Goal: Check status: Check status

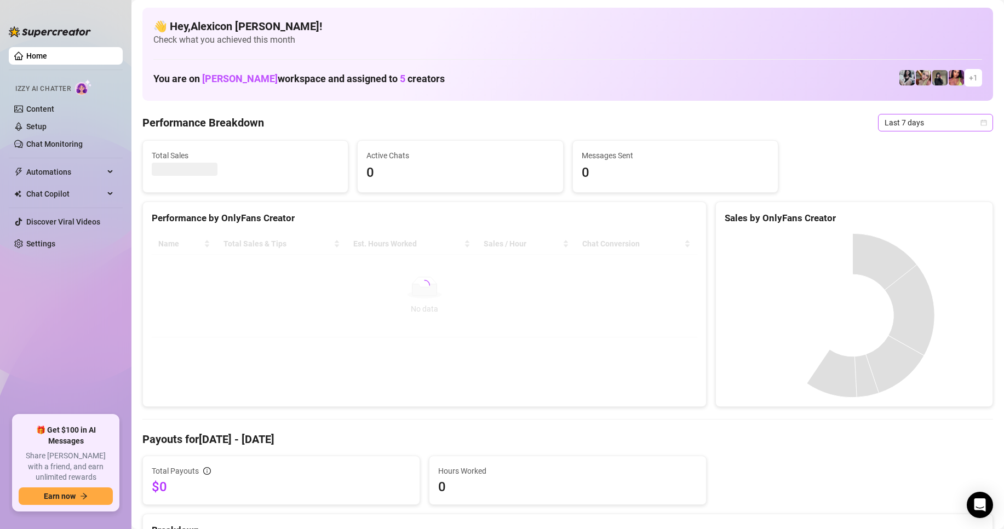
click at [933, 129] on span "Last 7 days" at bounding box center [935, 122] width 102 height 16
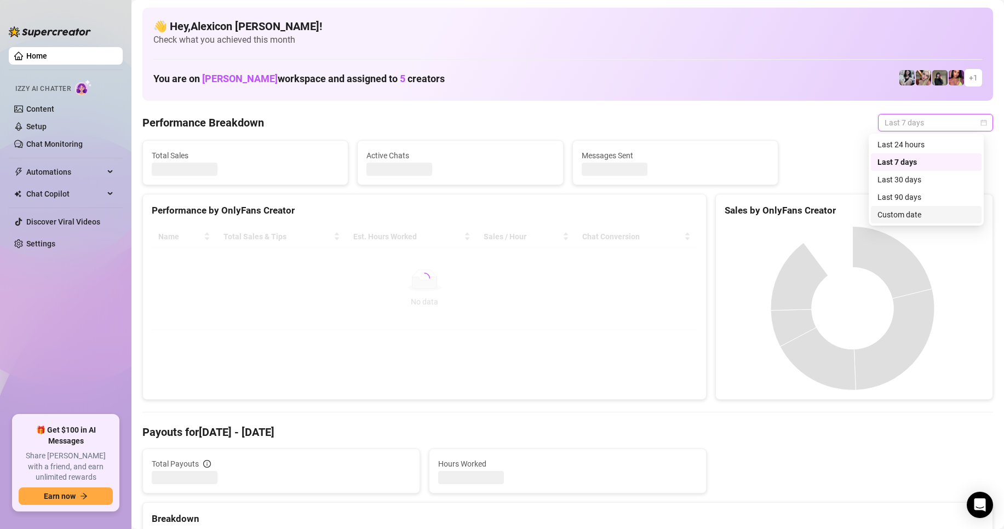
click at [891, 215] on div "Custom date" at bounding box center [925, 215] width 97 height 12
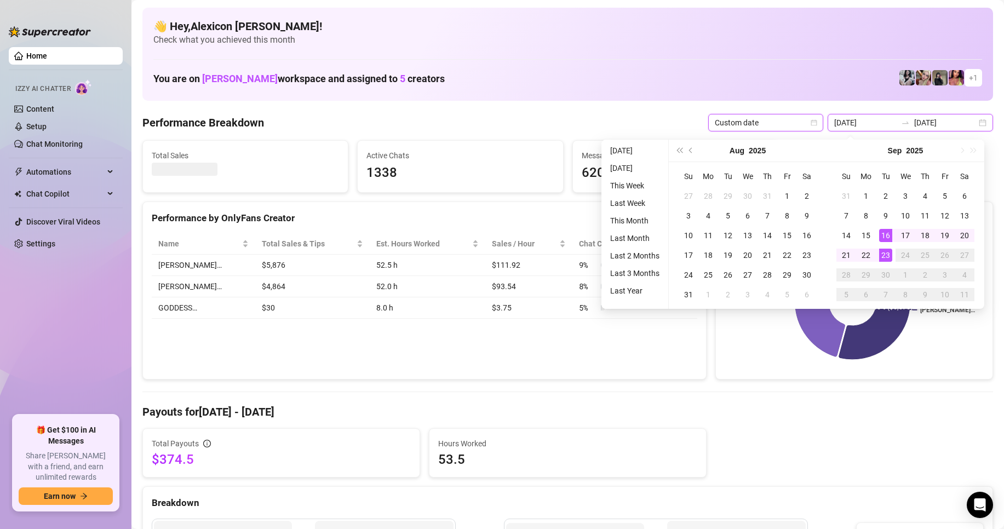
click at [873, 125] on input "[DATE]" at bounding box center [865, 123] width 62 height 12
type input "[DATE]"
click at [865, 197] on div "1" at bounding box center [865, 195] width 13 height 13
type input "[DATE]"
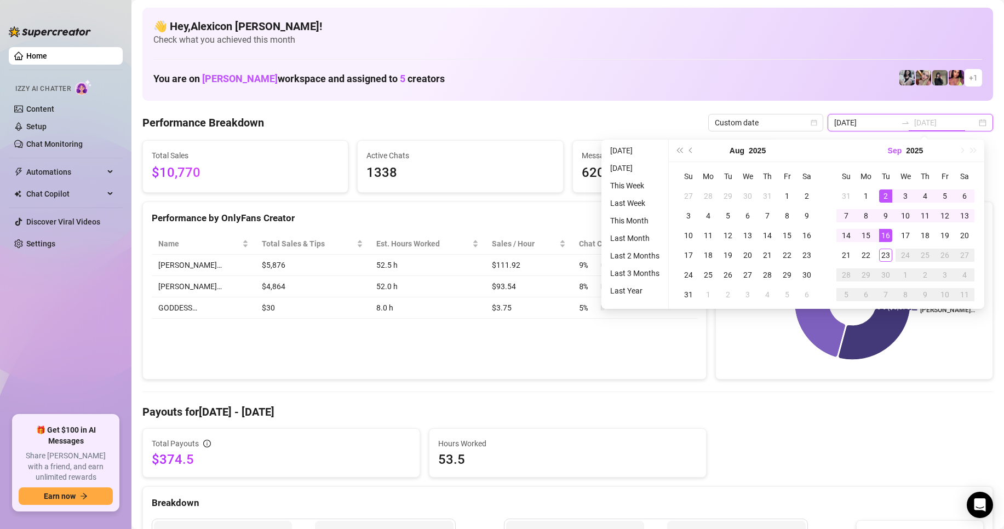
type input "[DATE]"
click at [877, 124] on input "[DATE]" at bounding box center [865, 123] width 62 height 12
type input "[DATE]"
click at [866, 191] on div "1" at bounding box center [865, 195] width 13 height 13
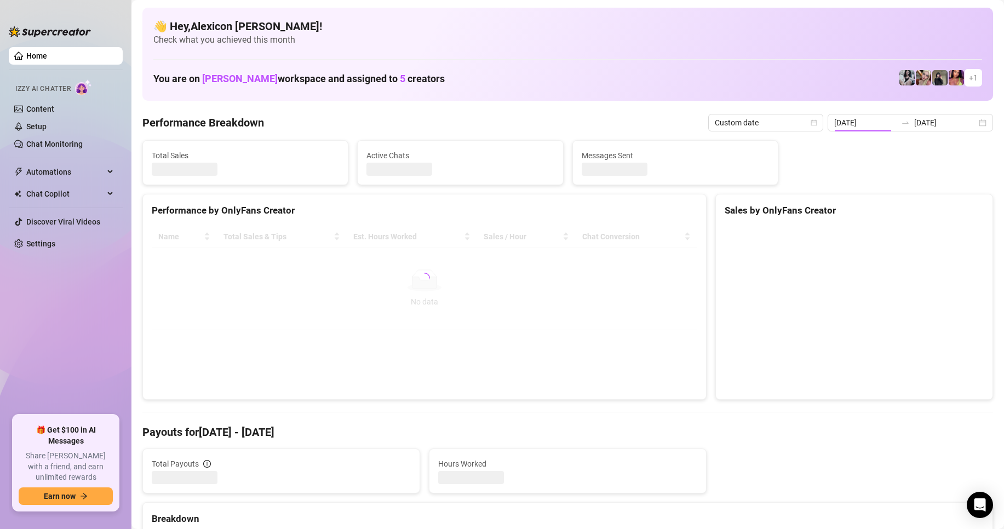
type input "[DATE]"
click at [915, 125] on input "[DATE]" at bounding box center [945, 123] width 62 height 12
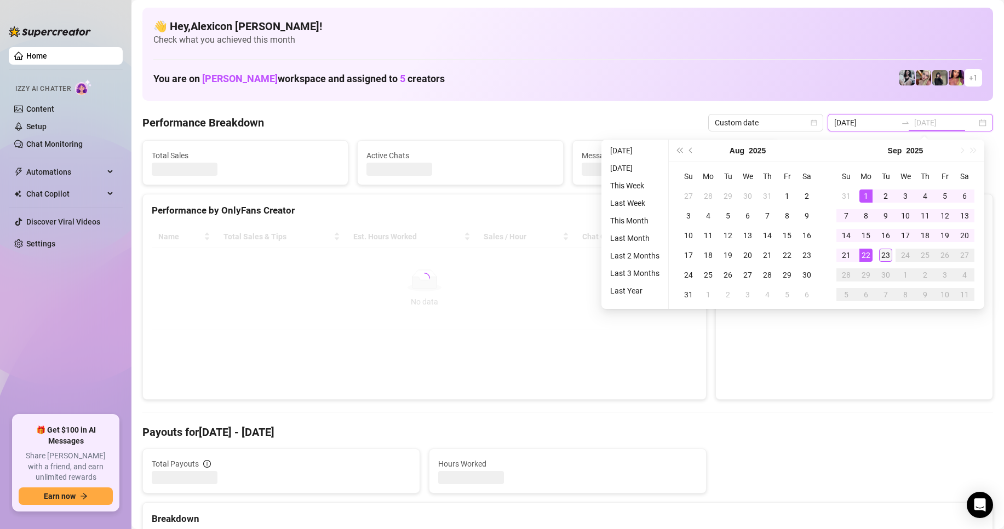
type input "[DATE]"
click at [890, 255] on div "23" at bounding box center [885, 255] width 13 height 13
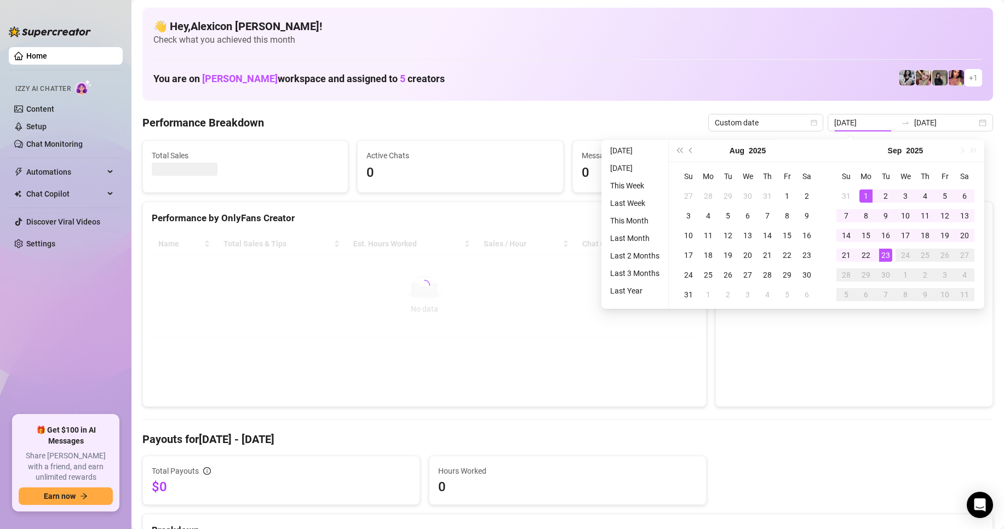
click at [819, 457] on div "Total Payouts $0 Hours Worked 0" at bounding box center [567, 480] width 859 height 49
